Goal: Task Accomplishment & Management: Manage account settings

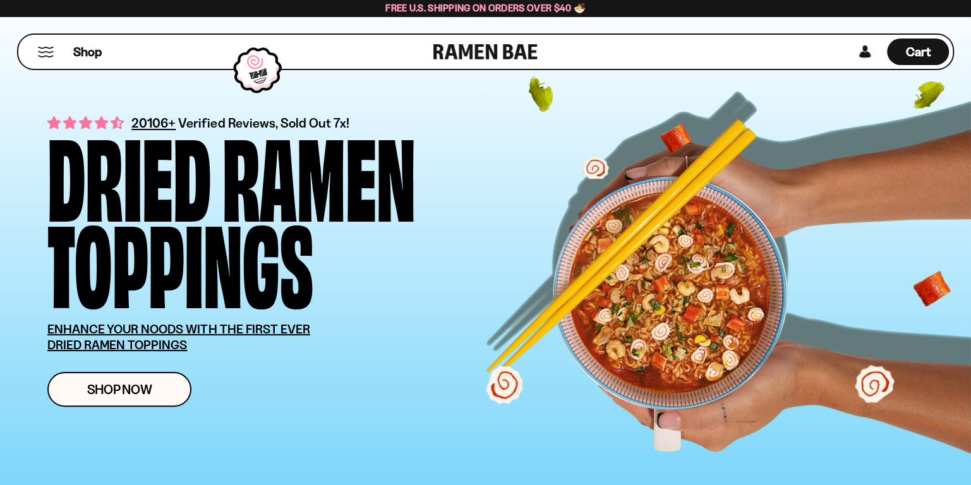
click at [51, 54] on button "Mobile Menu Trigger" at bounding box center [45, 52] width 17 height 11
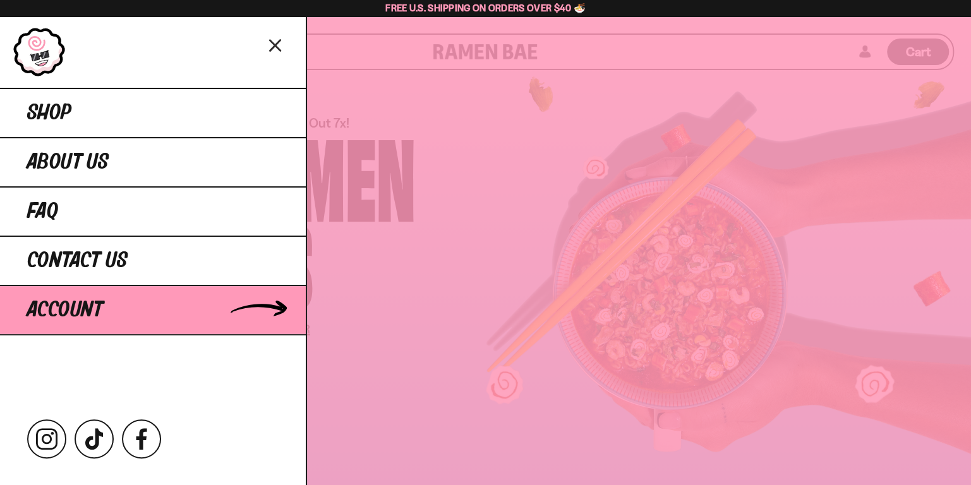
click at [71, 308] on span "Account" at bounding box center [65, 310] width 76 height 23
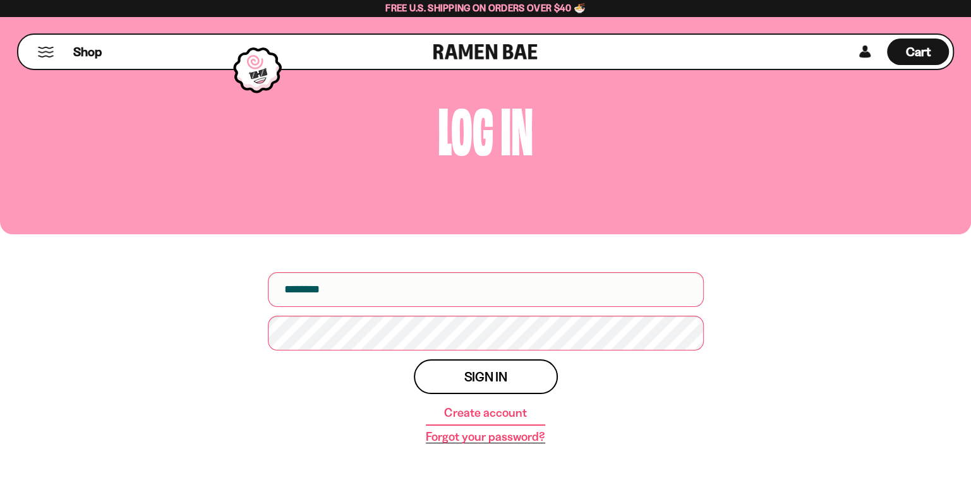
click at [504, 431] on link "Forgot your password?" at bounding box center [485, 437] width 119 height 13
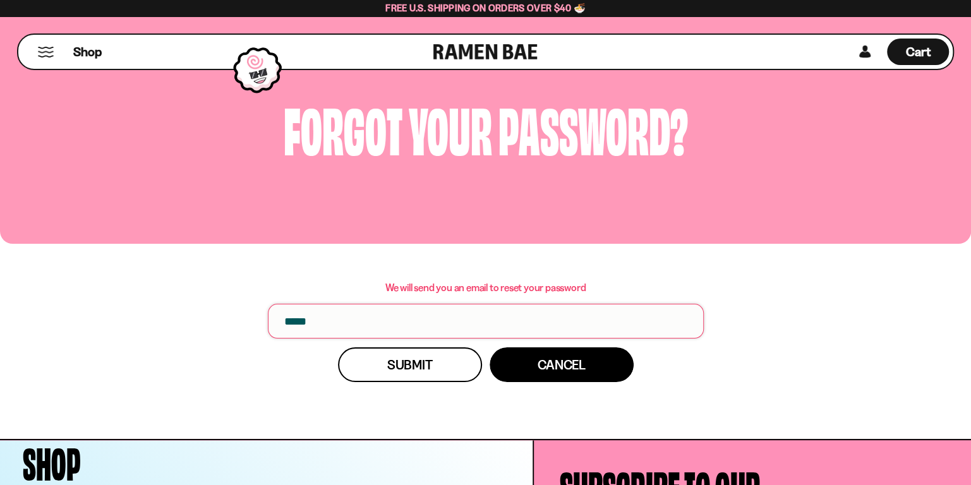
click at [385, 318] on input "email" at bounding box center [486, 321] width 436 height 35
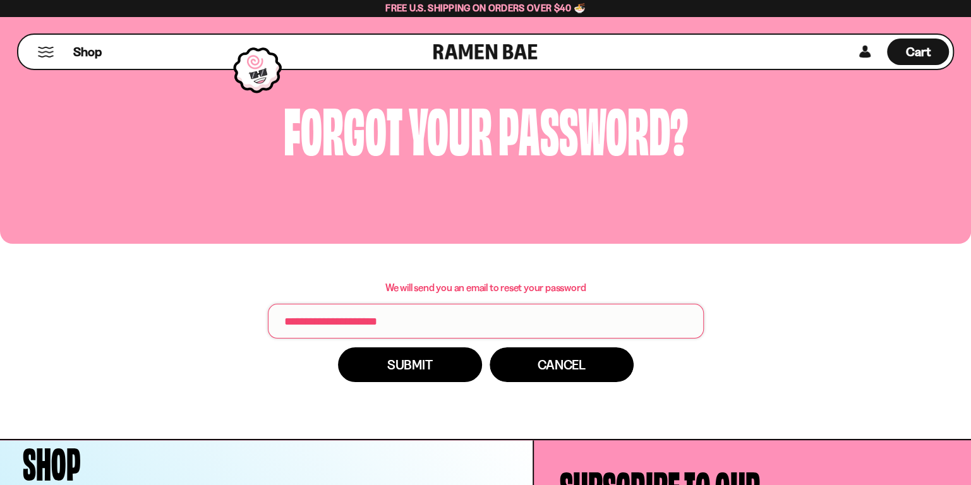
type input "**********"
click at [377, 360] on button "Submit" at bounding box center [410, 365] width 144 height 35
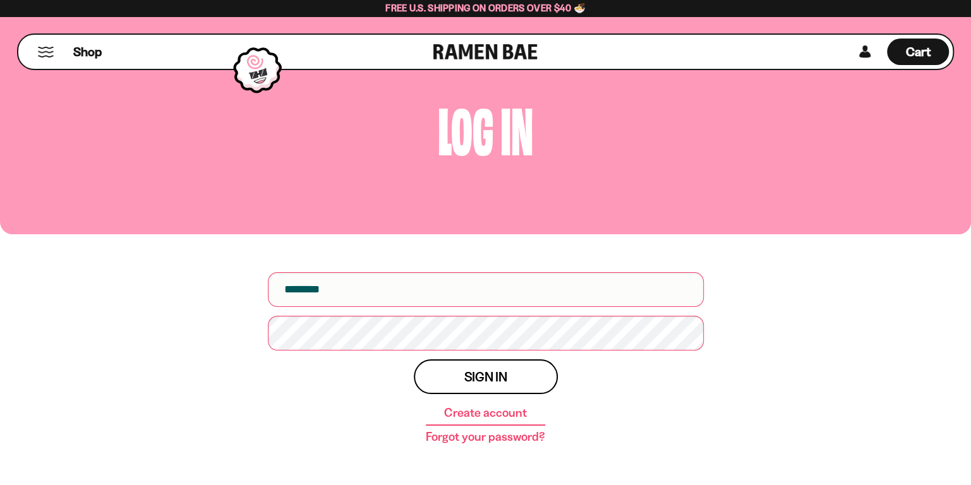
click at [923, 326] on div "Log in Username Password Sign in Create account Forgot your password?" at bounding box center [485, 249] width 971 height 504
click at [861, 291] on div "Log in Username Password Sign in Create account Forgot your password?" at bounding box center [485, 249] width 971 height 504
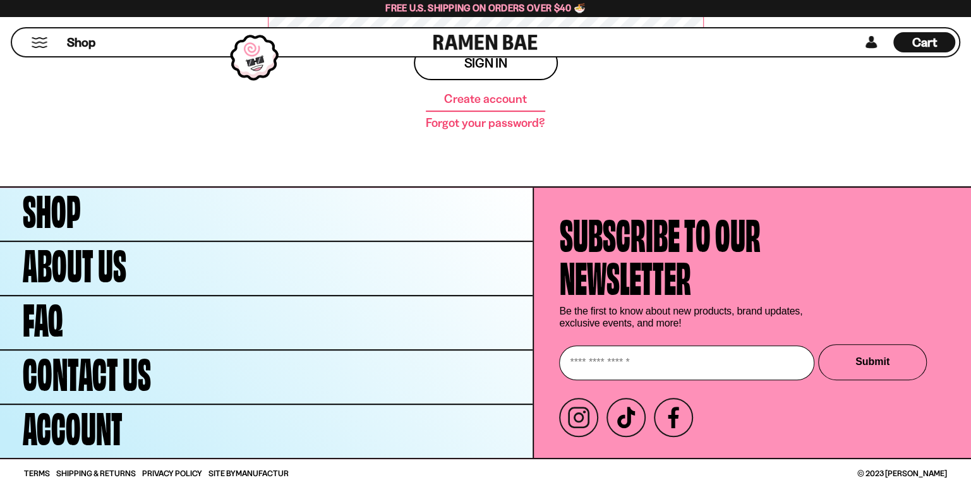
scroll to position [314, 0]
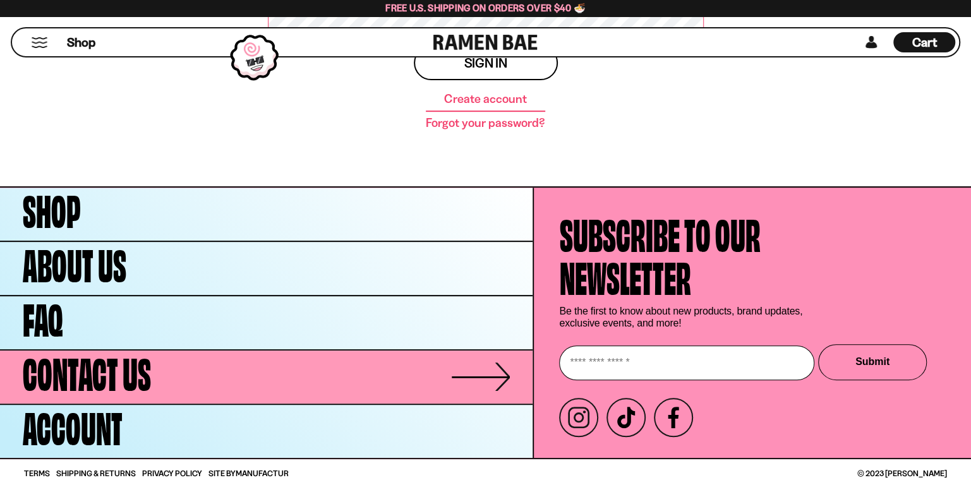
click at [183, 365] on link "Contact Us" at bounding box center [266, 377] width 533 height 53
